Goal: Transaction & Acquisition: Purchase product/service

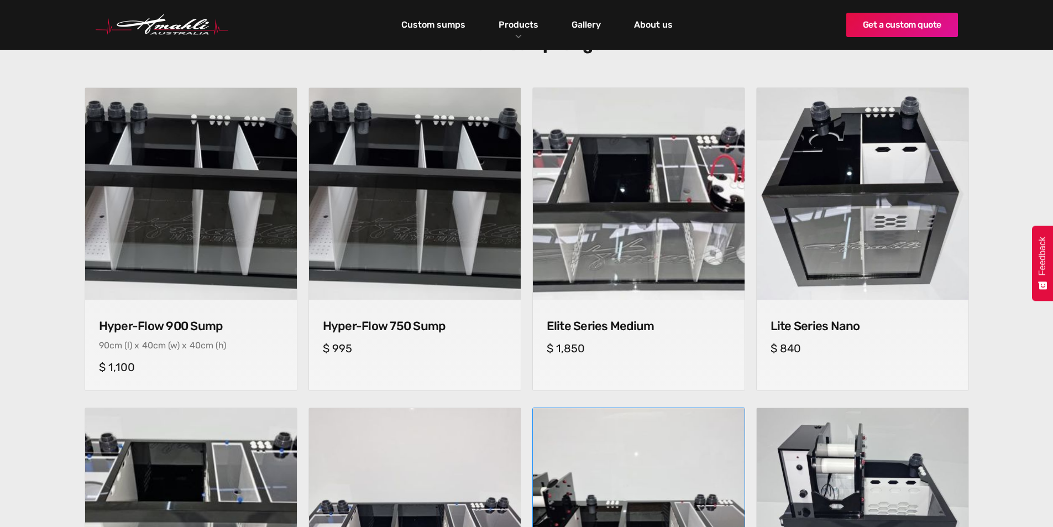
scroll to position [387, 0]
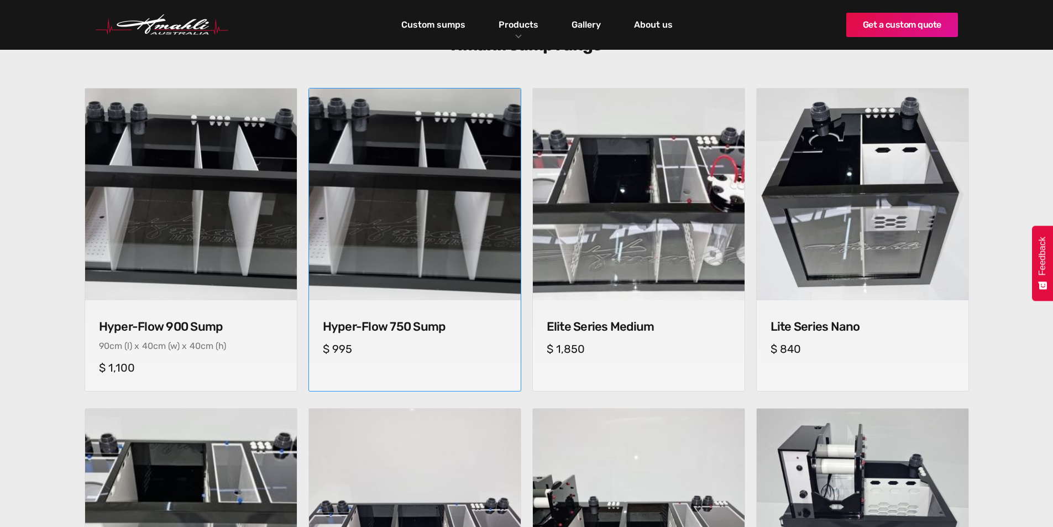
click at [448, 217] on img at bounding box center [414, 194] width 222 height 222
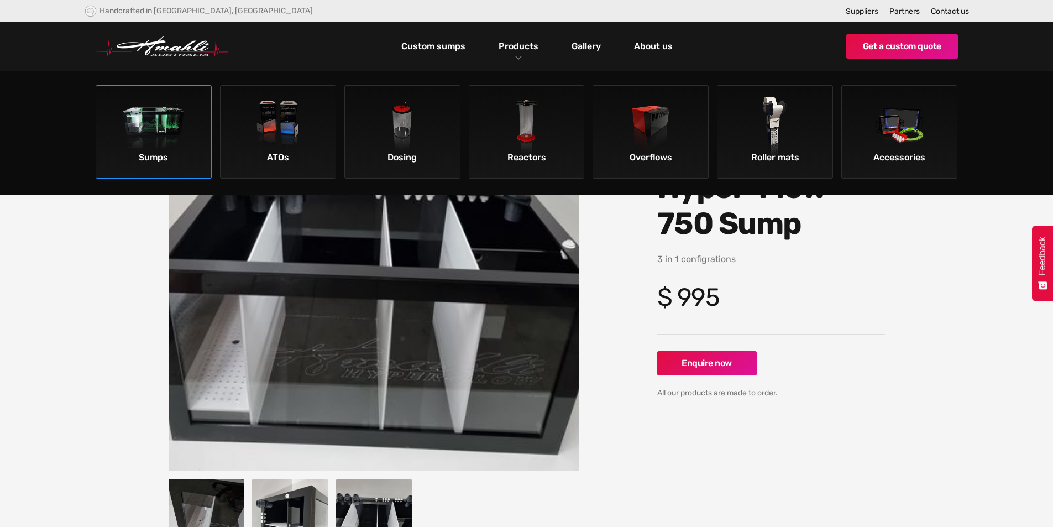
click at [138, 130] on img at bounding box center [154, 128] width 62 height 62
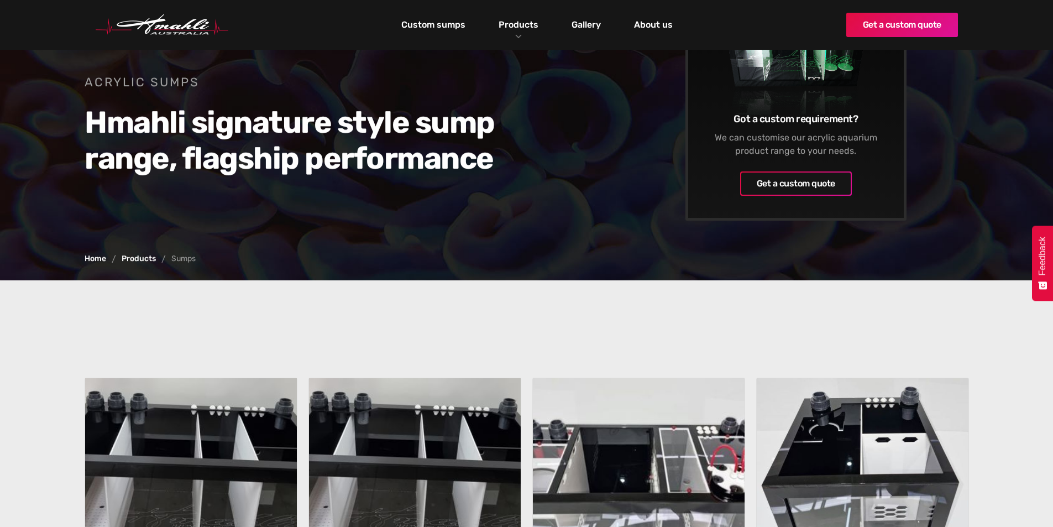
scroll to position [276, 0]
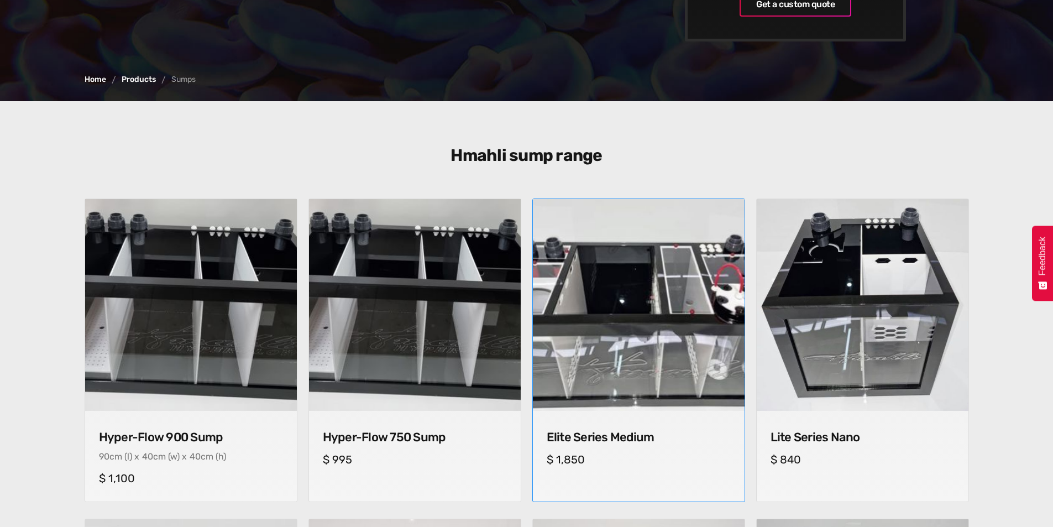
click at [627, 332] on img at bounding box center [638, 305] width 222 height 222
